Goal: Task Accomplishment & Management: Manage account settings

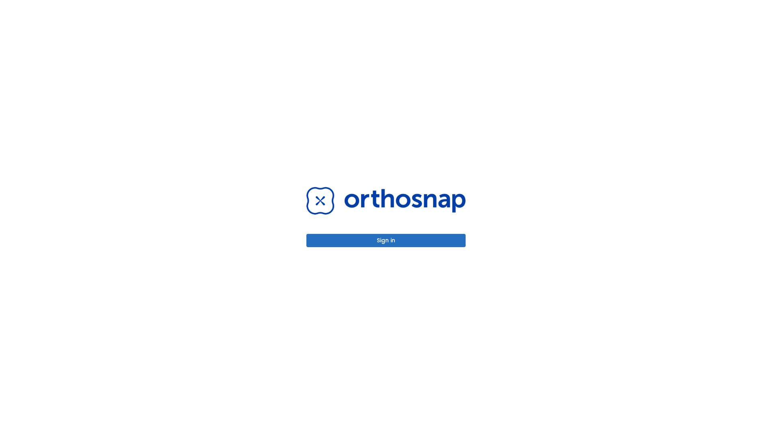
click at [386, 240] on button "Sign in" at bounding box center [385, 240] width 159 height 13
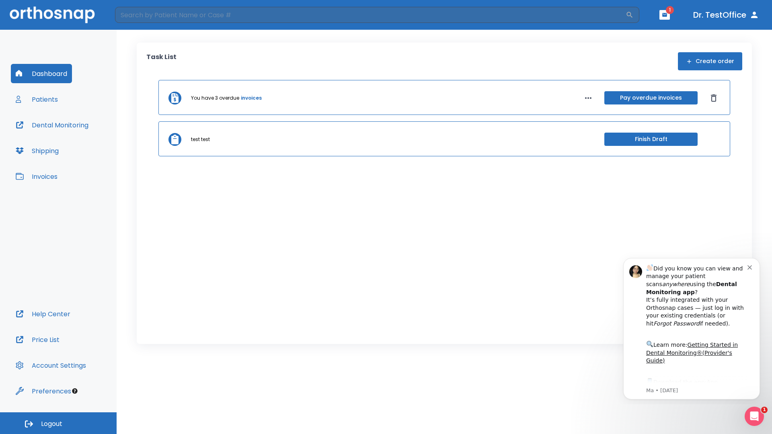
click at [58, 423] on span "Logout" at bounding box center [51, 424] width 21 height 9
